Goal: Transaction & Acquisition: Purchase product/service

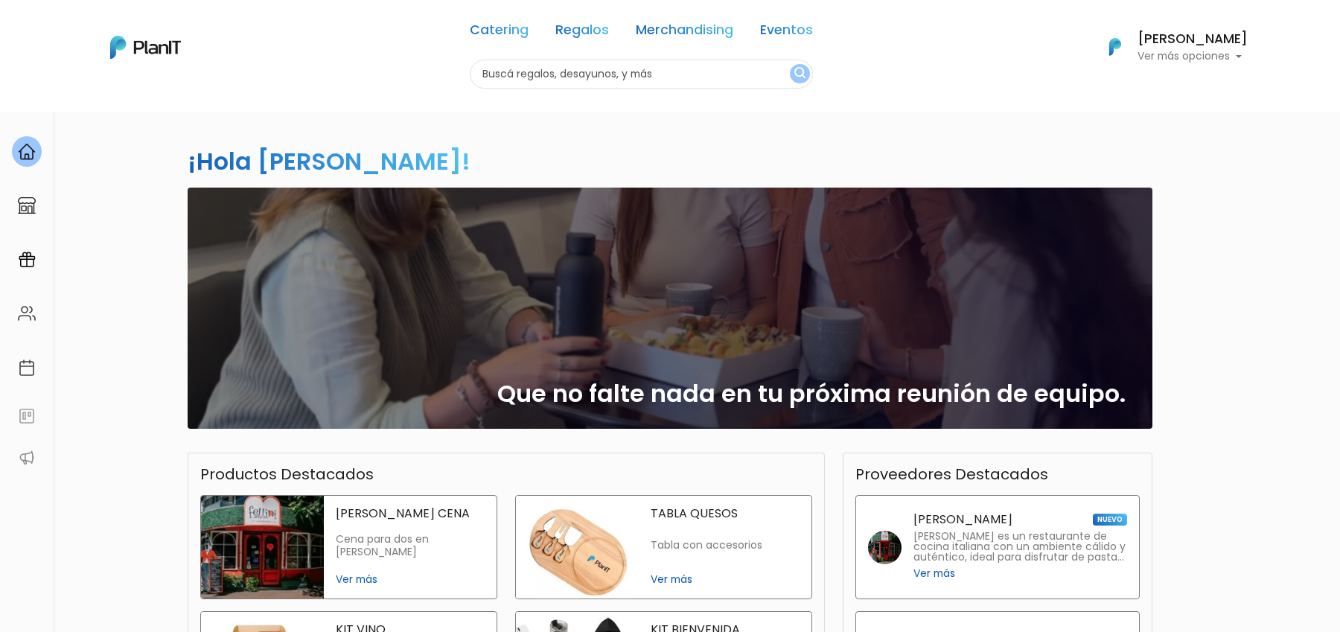
click at [551, 72] on input "text" at bounding box center [641, 74] width 343 height 29
type input "vasos"
click at [790, 64] on button "submit" at bounding box center [800, 73] width 20 height 19
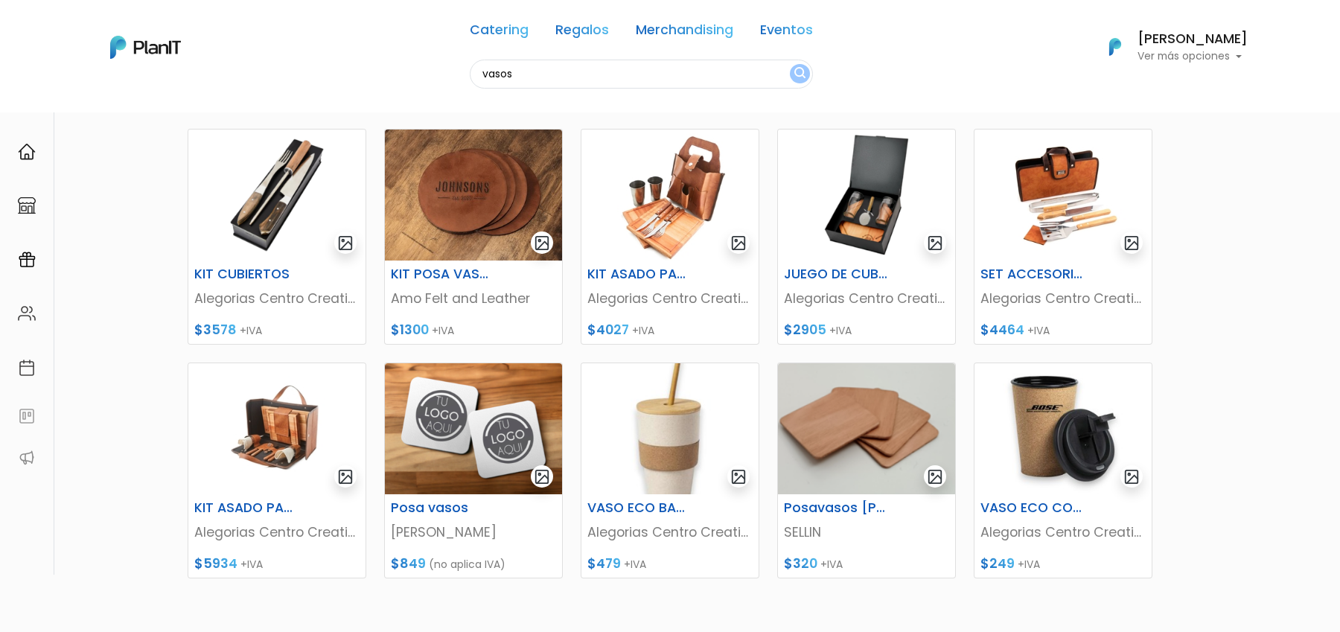
scroll to position [30, 0]
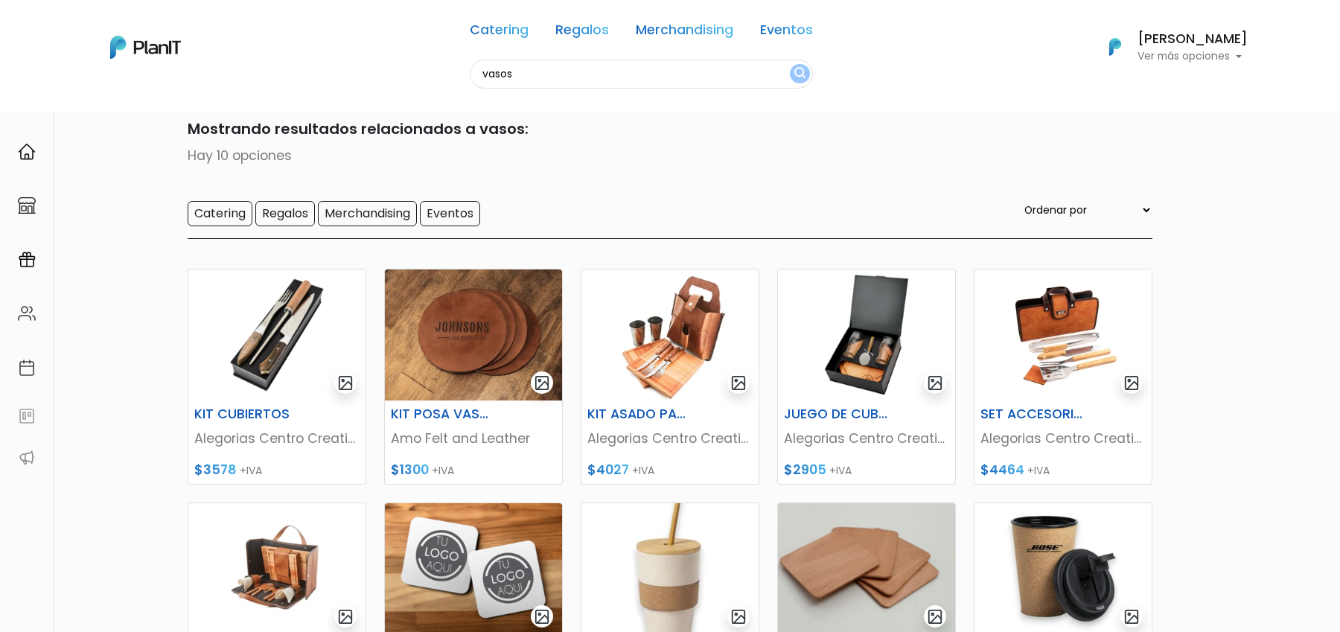
click at [569, 83] on input "vasos" at bounding box center [641, 74] width 343 height 29
type input "vaso"
click at [790, 64] on button "submit" at bounding box center [800, 73] width 20 height 19
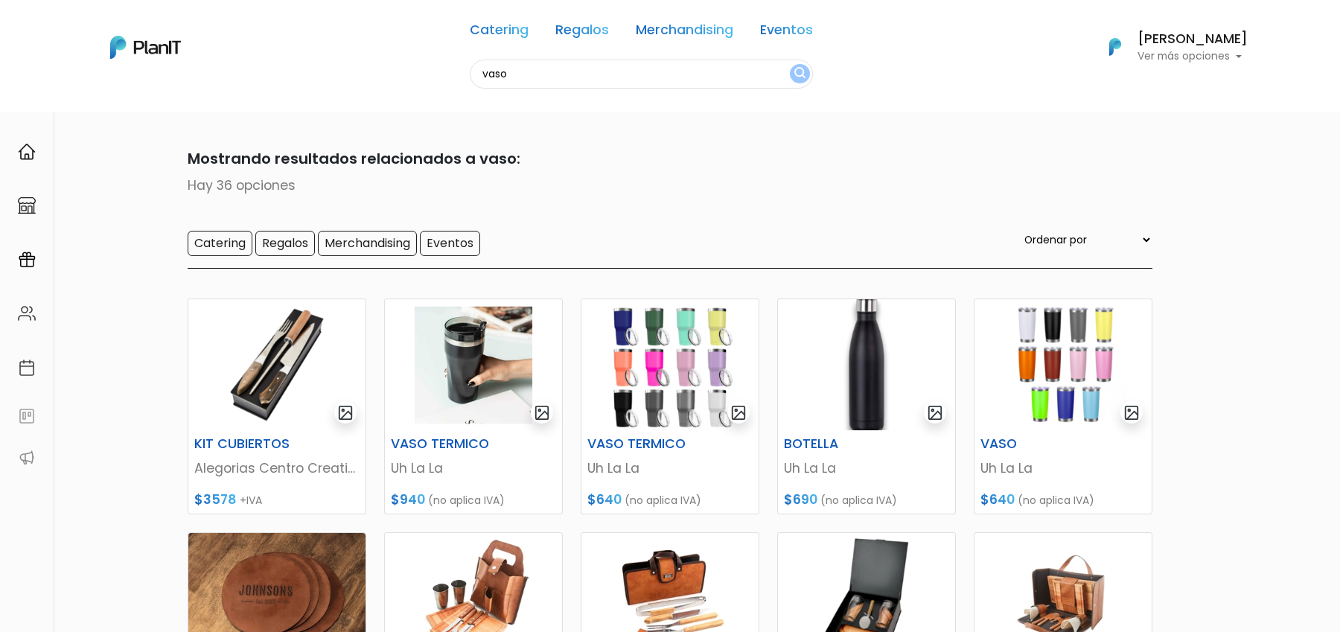
click at [1183, 51] on p "Ver más opciones" at bounding box center [1192, 56] width 110 height 10
click at [1192, 225] on link "Cerrar Sesión" at bounding box center [1181, 221] width 132 height 30
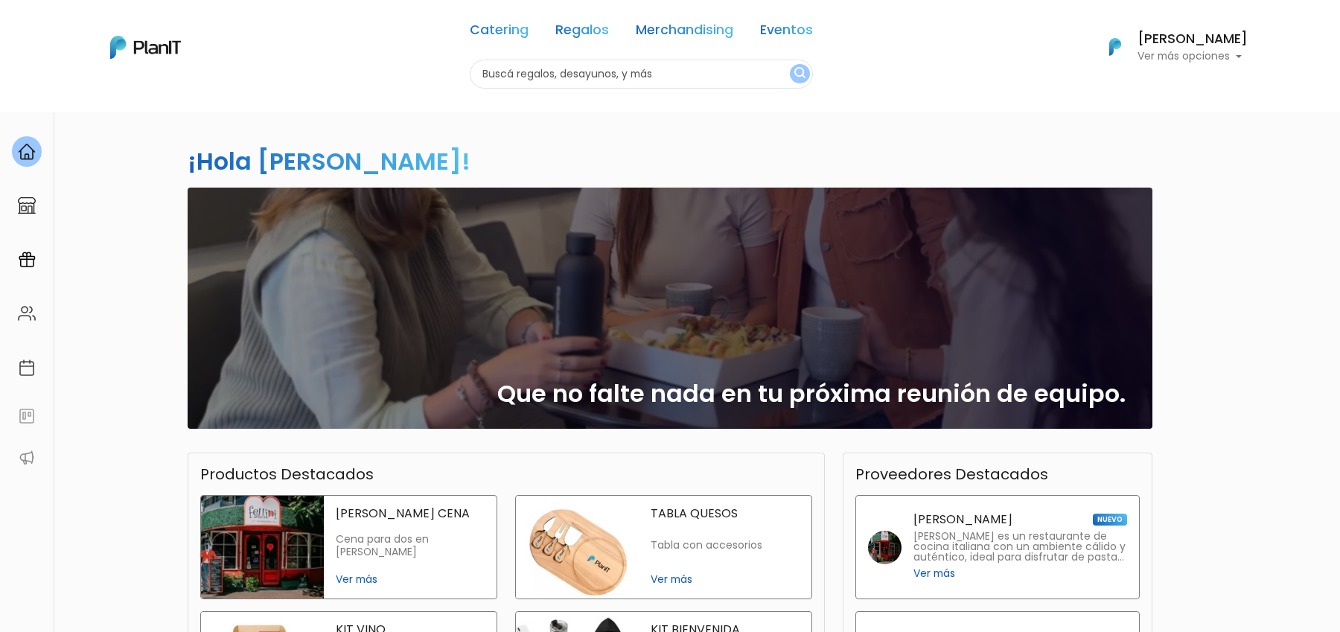
click at [1186, 53] on p "Ver más opciones" at bounding box center [1192, 56] width 110 height 10
click at [1184, 234] on link "Cerrar Sesión" at bounding box center [1181, 221] width 132 height 30
